Goal: Transaction & Acquisition: Purchase product/service

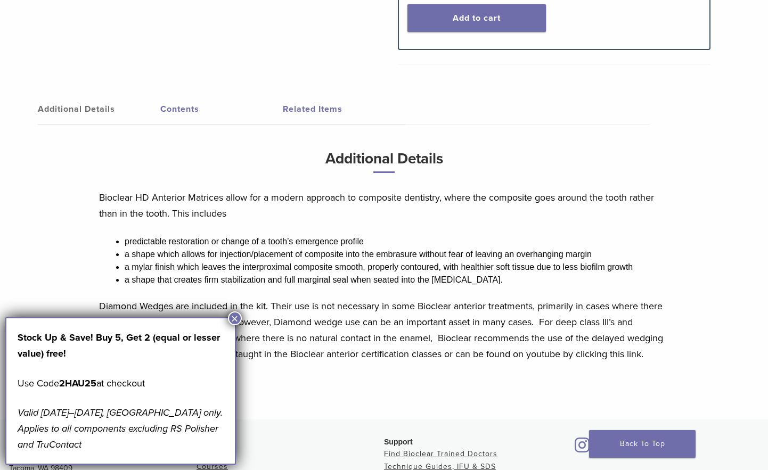
scroll to position [479, 0]
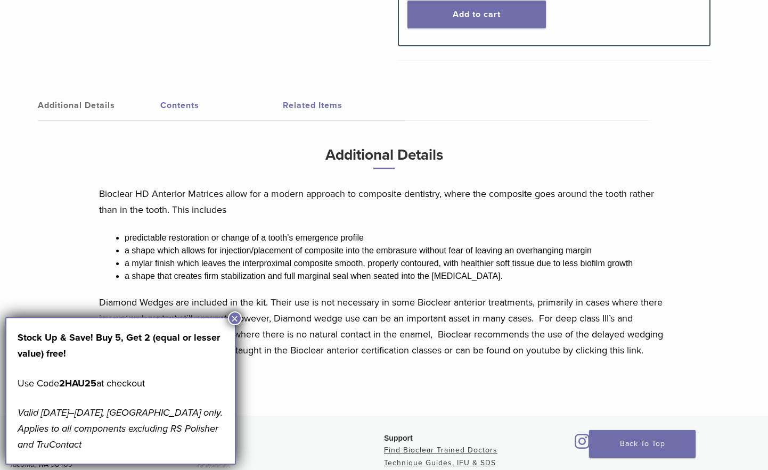
click at [236, 321] on button "×" at bounding box center [235, 318] width 14 height 14
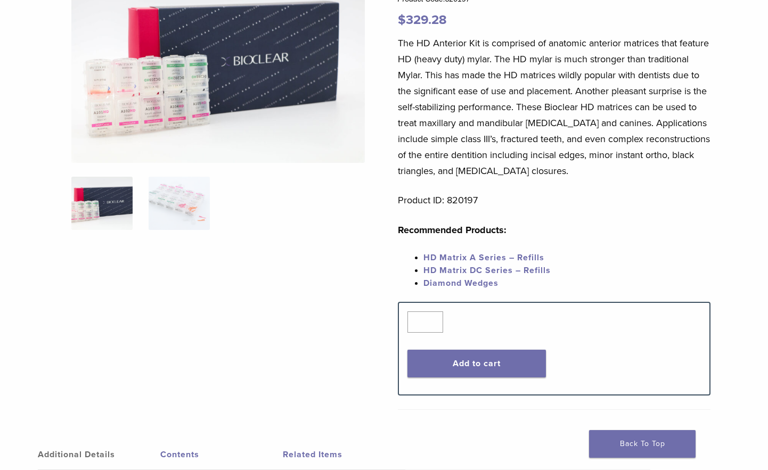
scroll to position [160, 0]
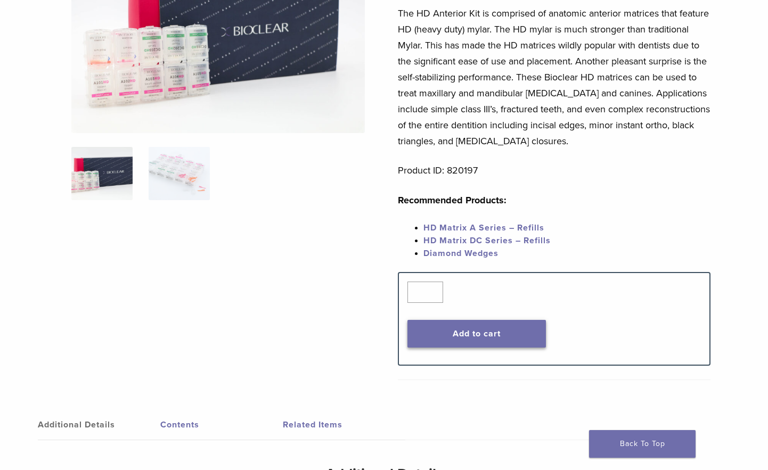
click at [492, 340] on button "Add to cart" at bounding box center [476, 334] width 139 height 28
drag, startPoint x: 489, startPoint y: 172, endPoint x: 449, endPoint y: 172, distance: 39.9
click at [449, 172] on p "Product ID: 820197" at bounding box center [554, 170] width 313 height 16
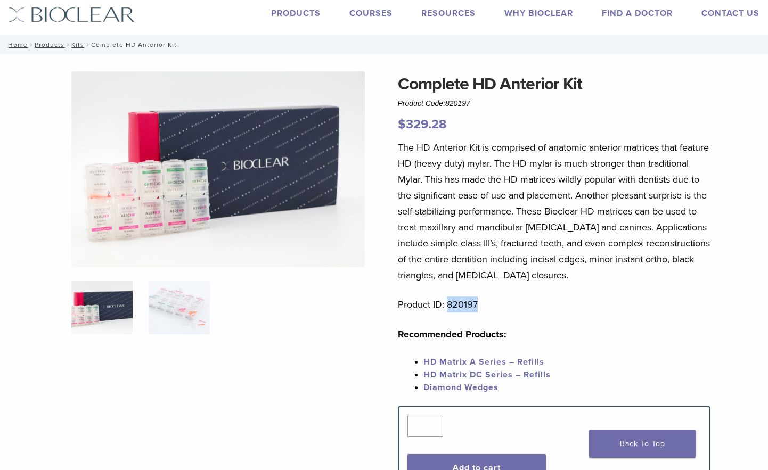
scroll to position [0, 0]
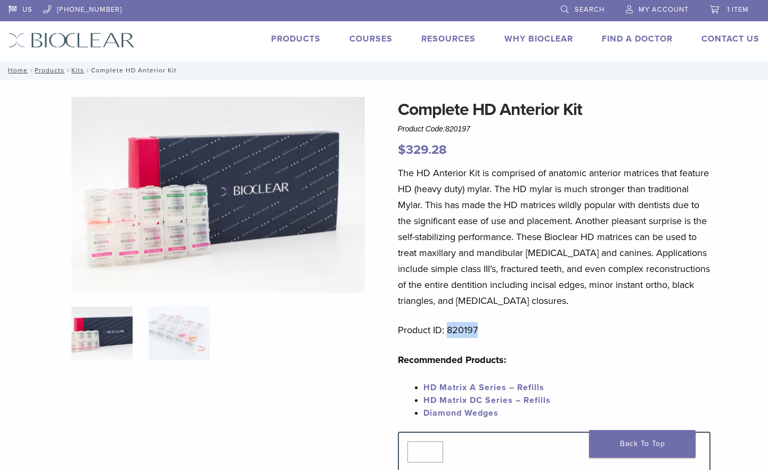
click at [468, 330] on p "Product ID: 820197" at bounding box center [554, 330] width 313 height 16
drag, startPoint x: 477, startPoint y: 331, endPoint x: 447, endPoint y: 331, distance: 29.8
click at [447, 331] on p "Product ID: 820197" at bounding box center [554, 330] width 313 height 16
copy p "820197"
click at [615, 365] on p "Recommended Products:" at bounding box center [554, 360] width 313 height 16
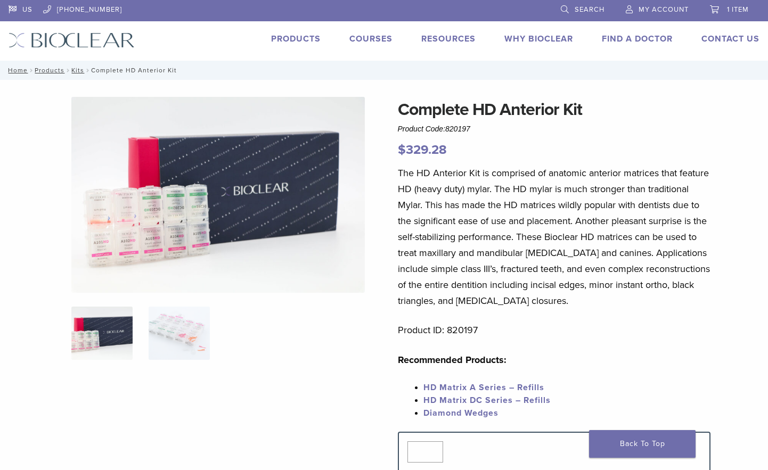
click at [740, 11] on span "1 item" at bounding box center [738, 9] width 22 height 9
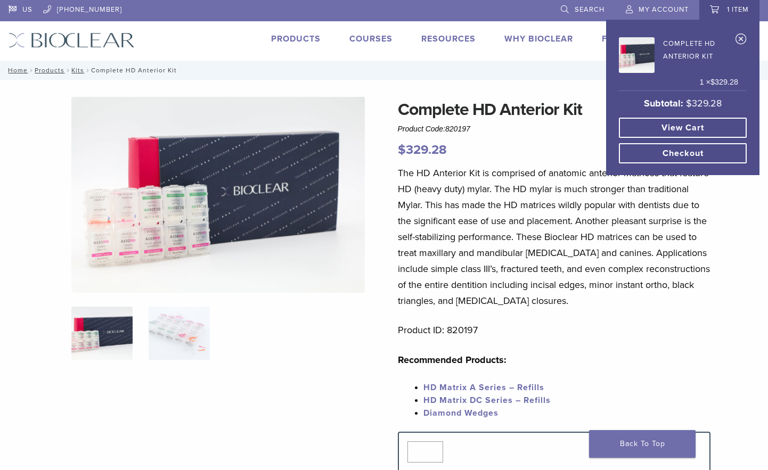
click at [718, 124] on link "View cart" at bounding box center [683, 128] width 128 height 20
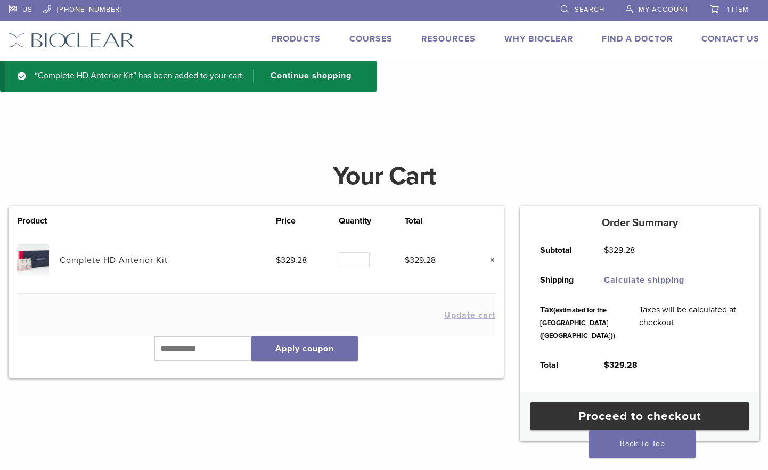
drag, startPoint x: 0, startPoint y: 0, endPoint x: 459, endPoint y: 132, distance: 478.0
click at [459, 132] on h4 at bounding box center [384, 127] width 768 height 26
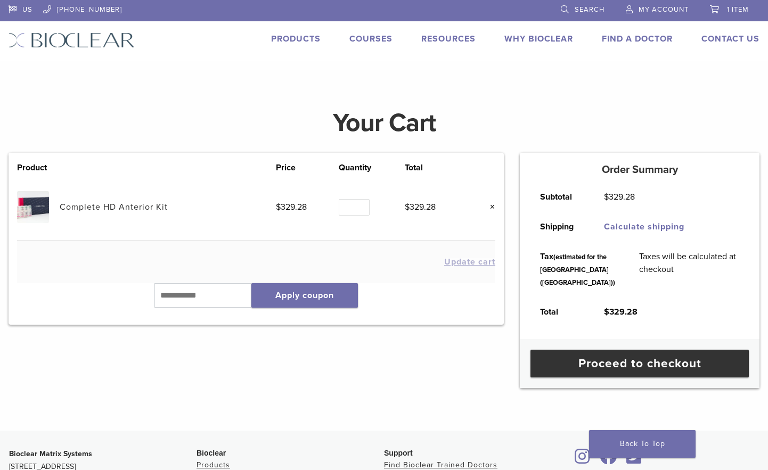
click at [37, 208] on img at bounding box center [32, 206] width 31 height 31
